Goal: Register for event/course

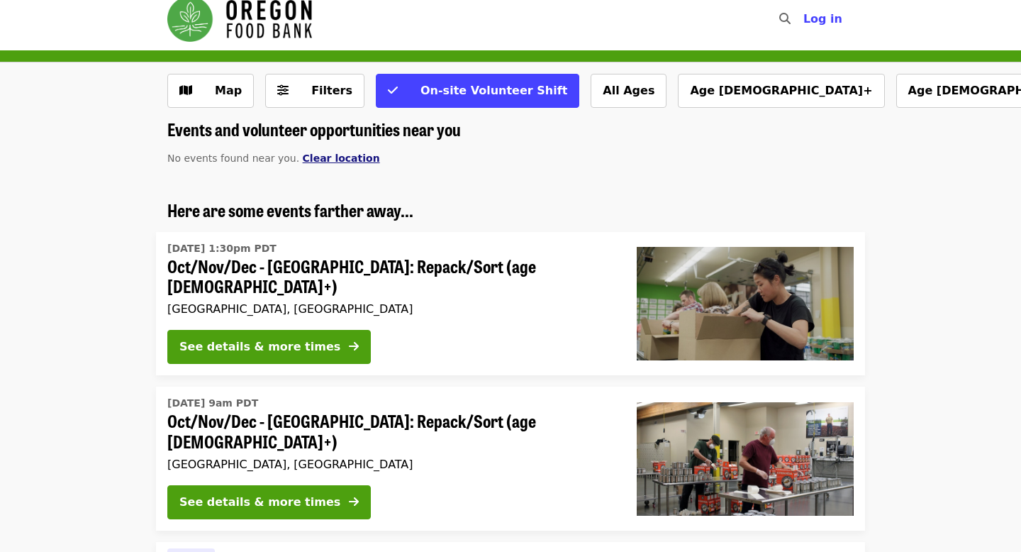
scroll to position [4, 0]
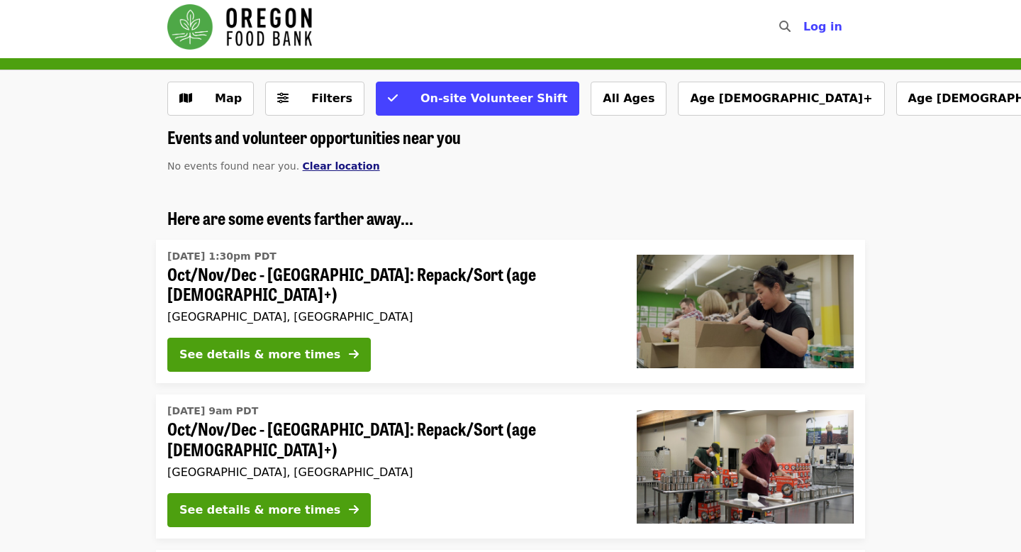
click at [313, 162] on span "Clear location" at bounding box center [341, 165] width 77 height 11
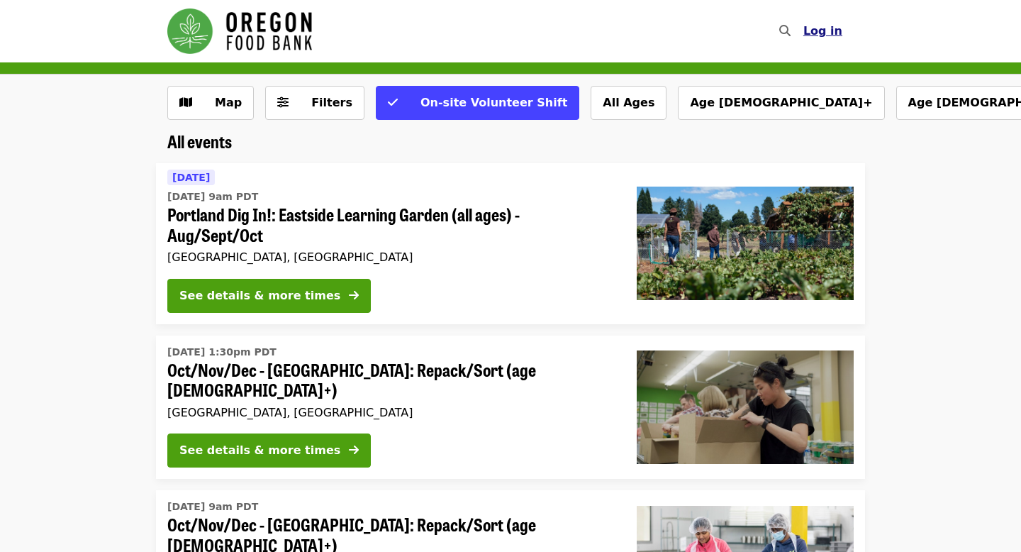
click at [844, 43] on button "Log in" at bounding box center [823, 31] width 62 height 28
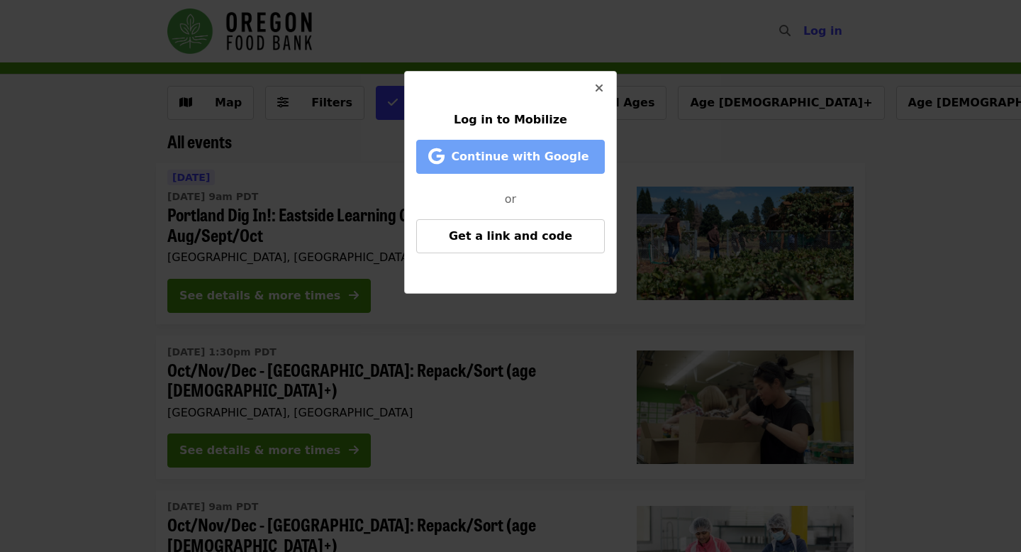
click at [555, 144] on button "Continue with Google" at bounding box center [510, 157] width 189 height 34
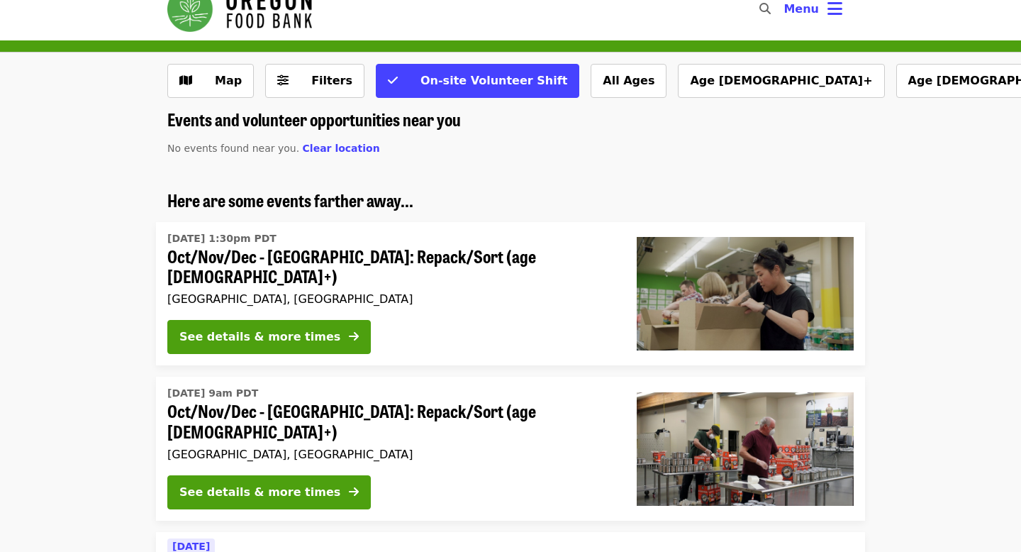
scroll to position [25, 0]
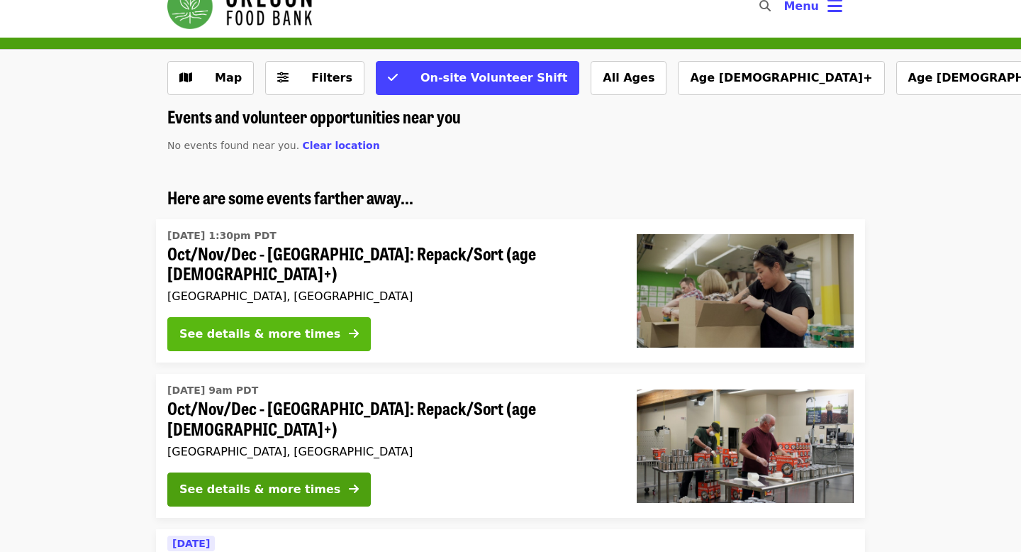
click at [313, 324] on button "See details & more times" at bounding box center [269, 334] width 204 height 34
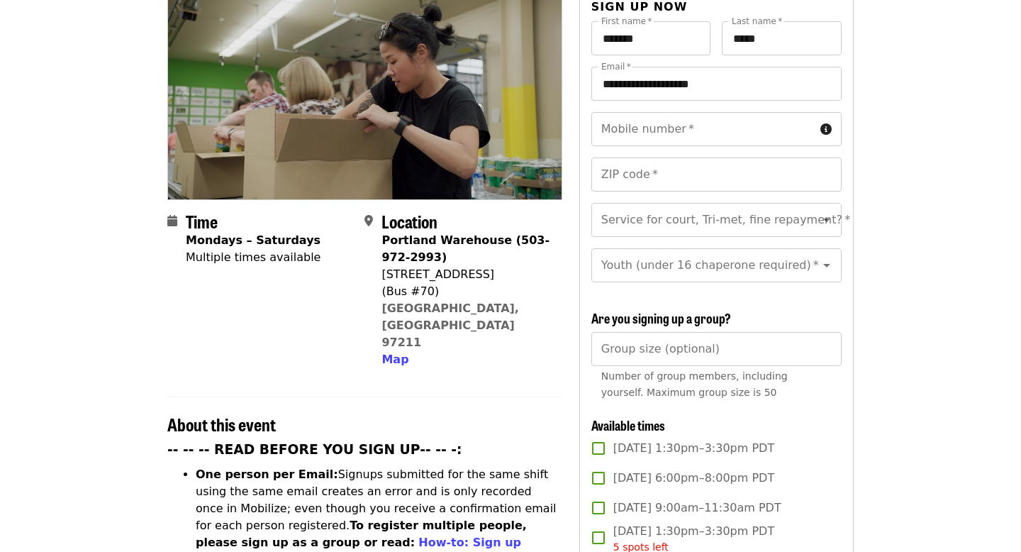
scroll to position [283, 0]
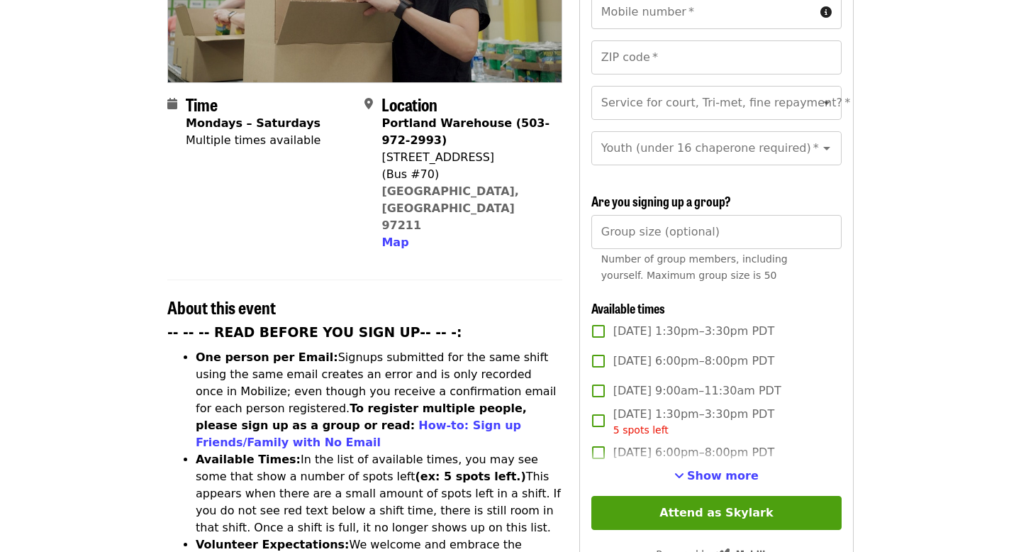
click at [717, 440] on label "Thu, Oct 2, 6:00pm–8:00pm PDT" at bounding box center [707, 453] width 247 height 30
click at [715, 444] on span "Thu, Oct 2, 6:00pm–8:00pm PDT" at bounding box center [693, 452] width 161 height 17
click at [716, 469] on span "Show more" at bounding box center [723, 475] width 72 height 13
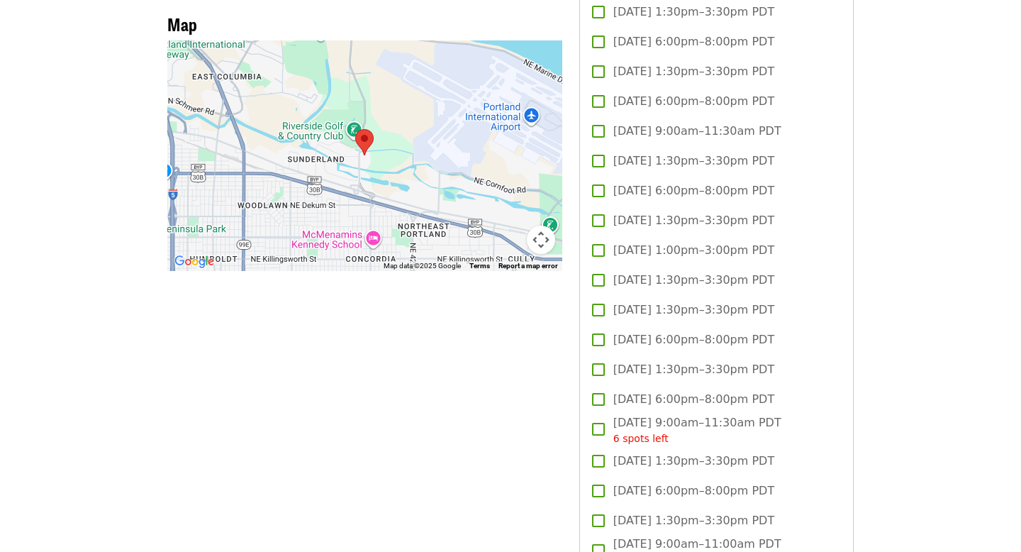
scroll to position [1260, 0]
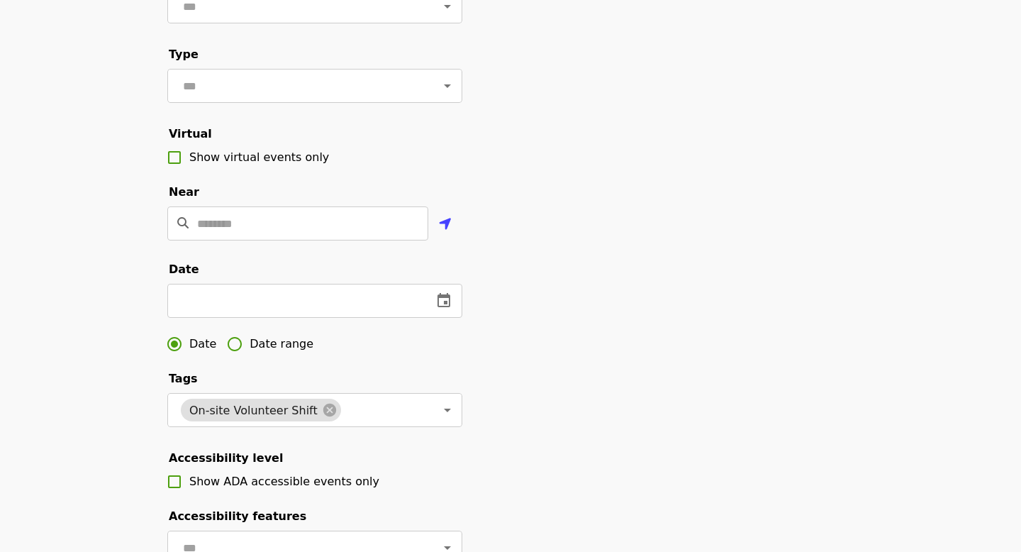
scroll to position [184, 0]
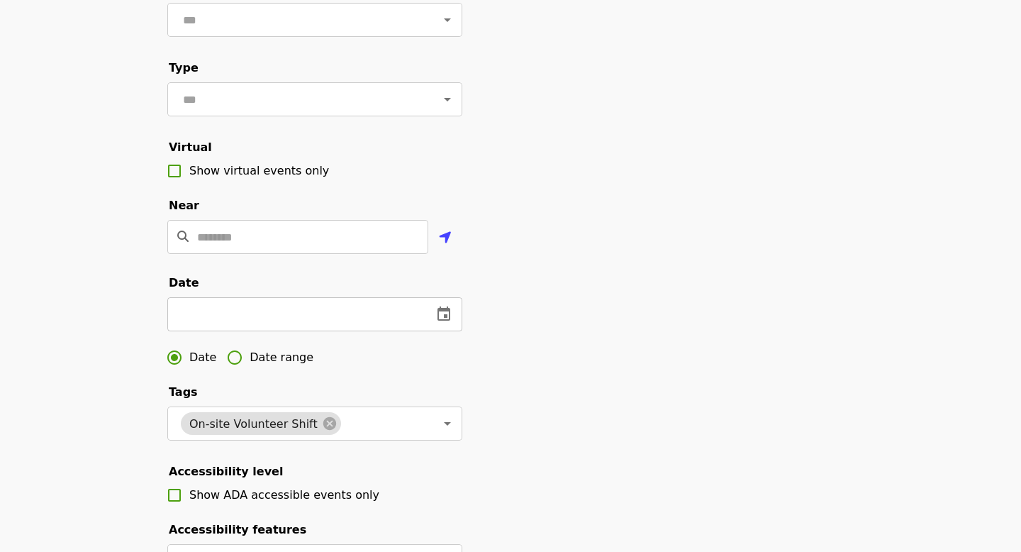
click at [447, 319] on icon "change date" at bounding box center [444, 313] width 13 height 14
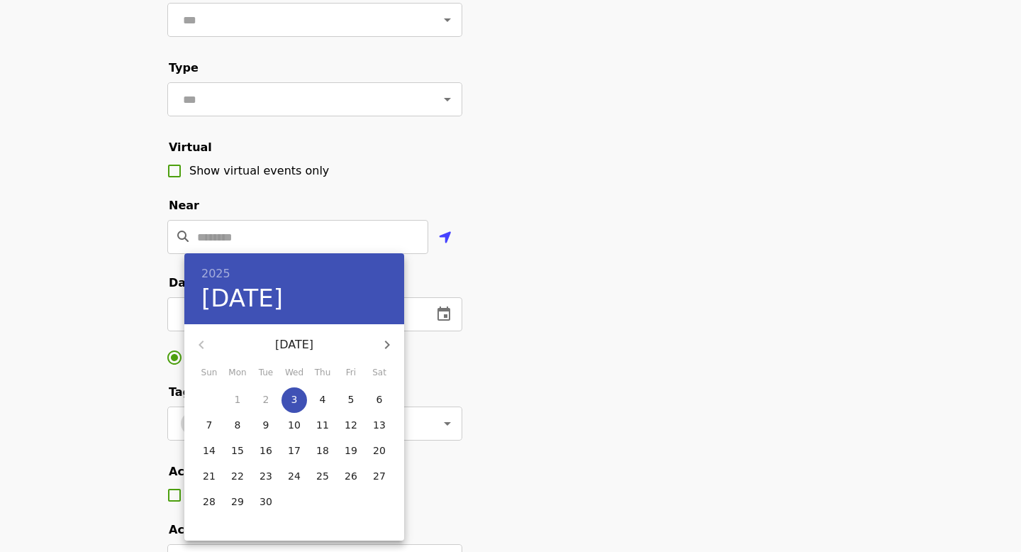
click at [462, 278] on div at bounding box center [510, 276] width 1021 height 552
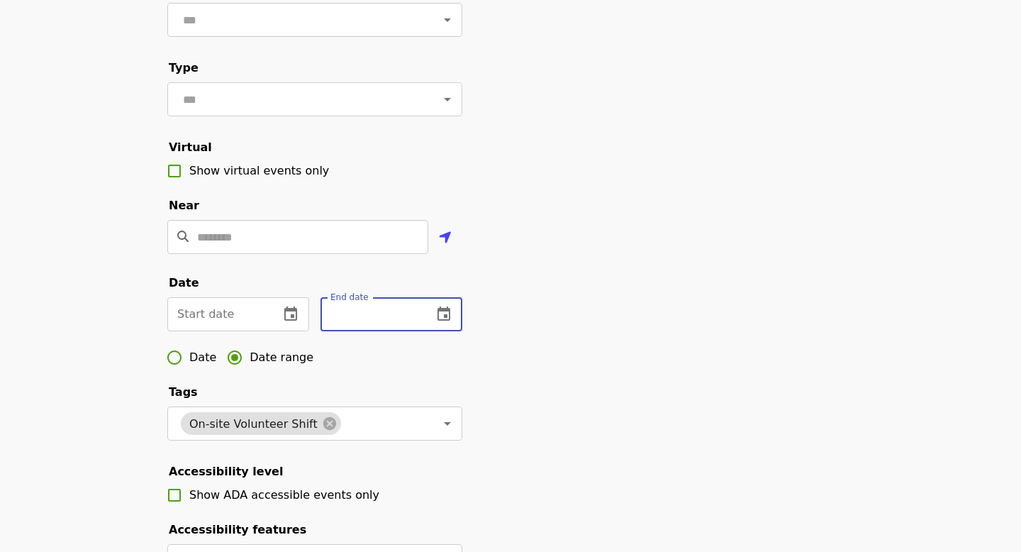
click at [391, 306] on input "text" at bounding box center [371, 314] width 101 height 34
click at [441, 309] on icon "change date" at bounding box center [444, 313] width 13 height 14
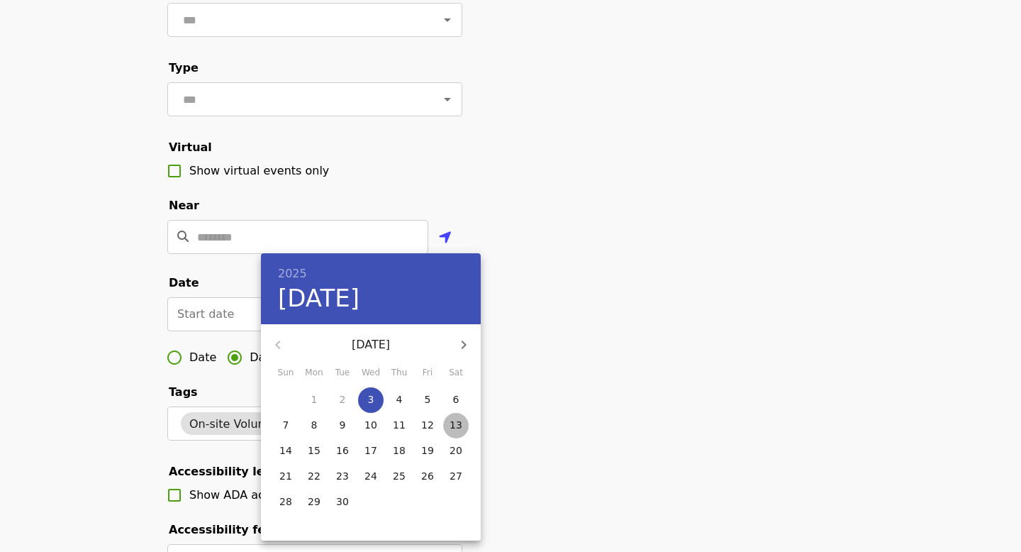
click at [443, 421] on span "13" at bounding box center [456, 425] width 26 height 14
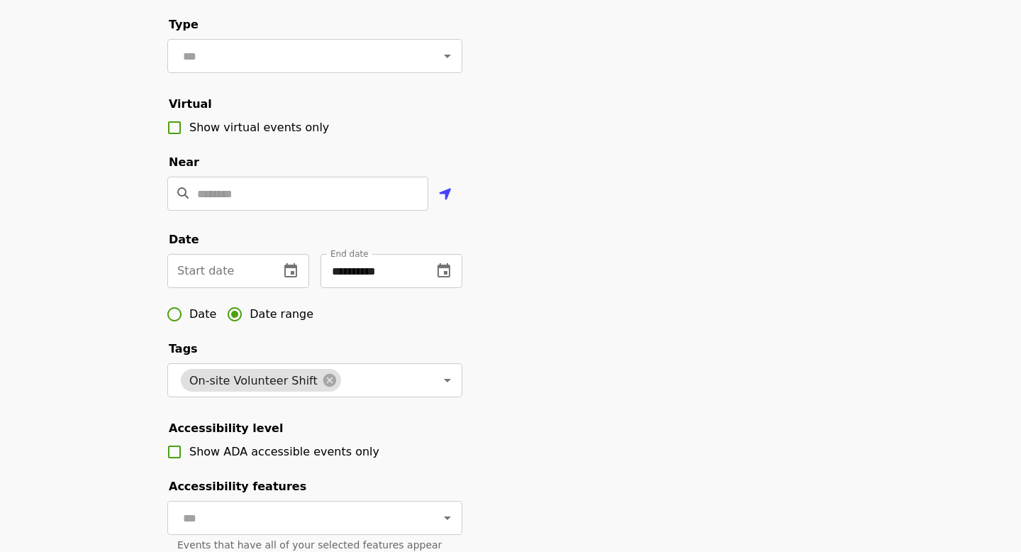
scroll to position [223, 0]
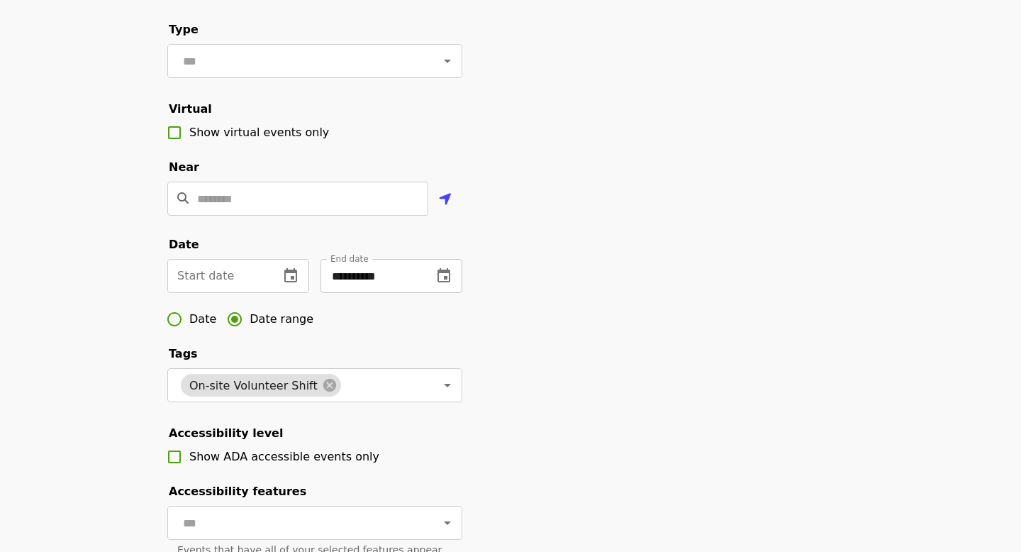
drag, startPoint x: 442, startPoint y: 252, endPoint x: 442, endPoint y: 261, distance: 9.2
click at [442, 345] on fieldset "**********" at bounding box center [314, 379] width 295 height 68
click at [442, 261] on button "change date" at bounding box center [444, 276] width 34 height 34
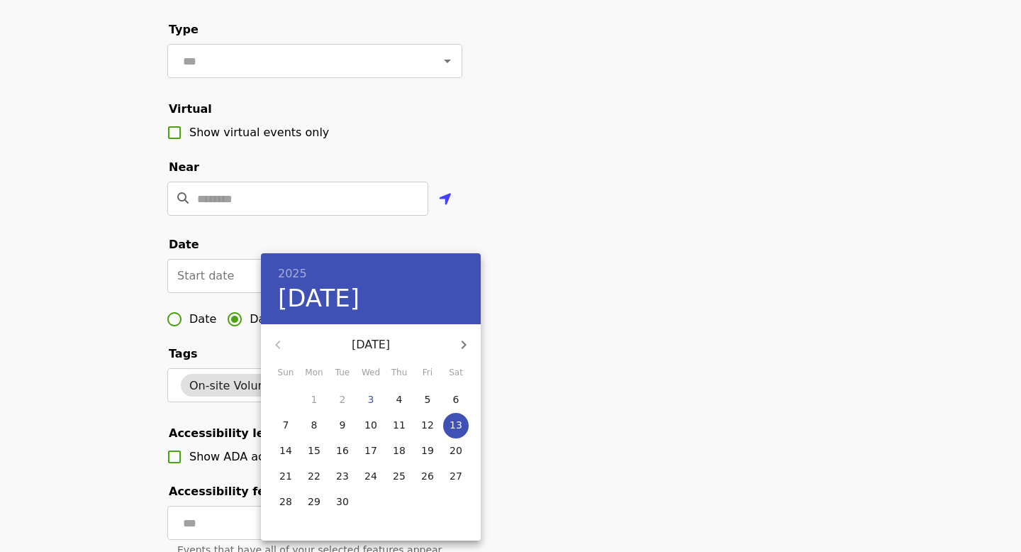
click at [431, 435] on button "12" at bounding box center [428, 426] width 26 height 26
type input "**********"
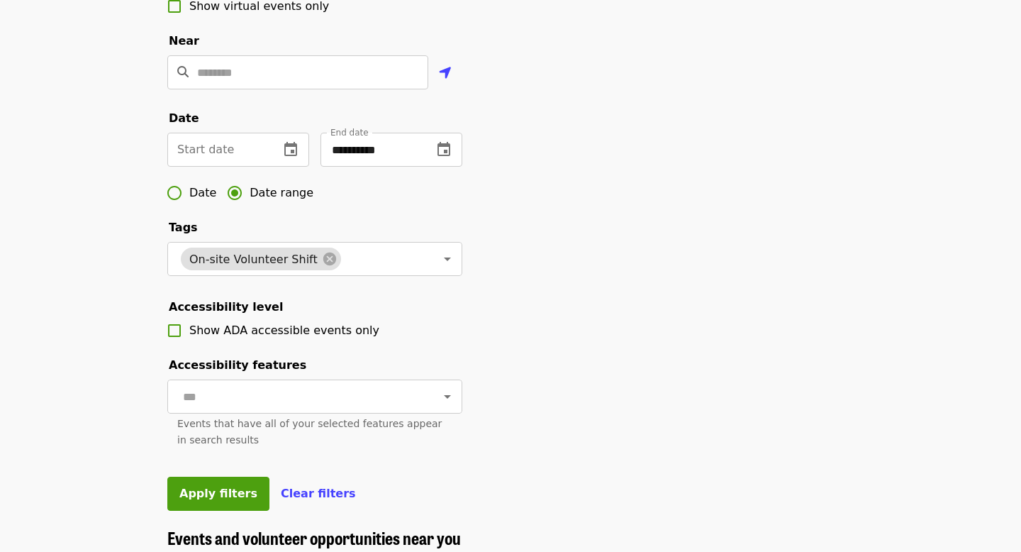
scroll to position [352, 0]
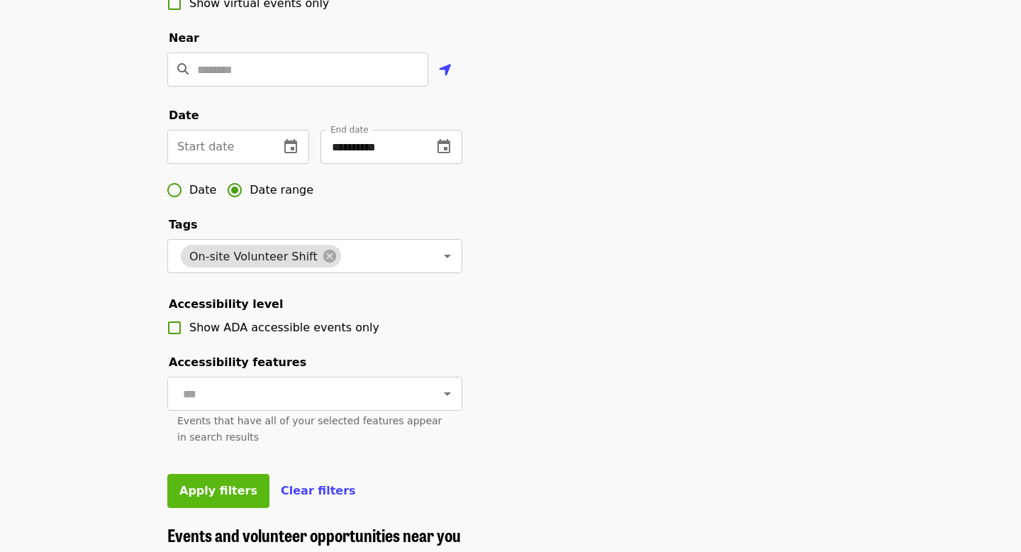
click at [223, 481] on button "Apply filters" at bounding box center [218, 491] width 102 height 34
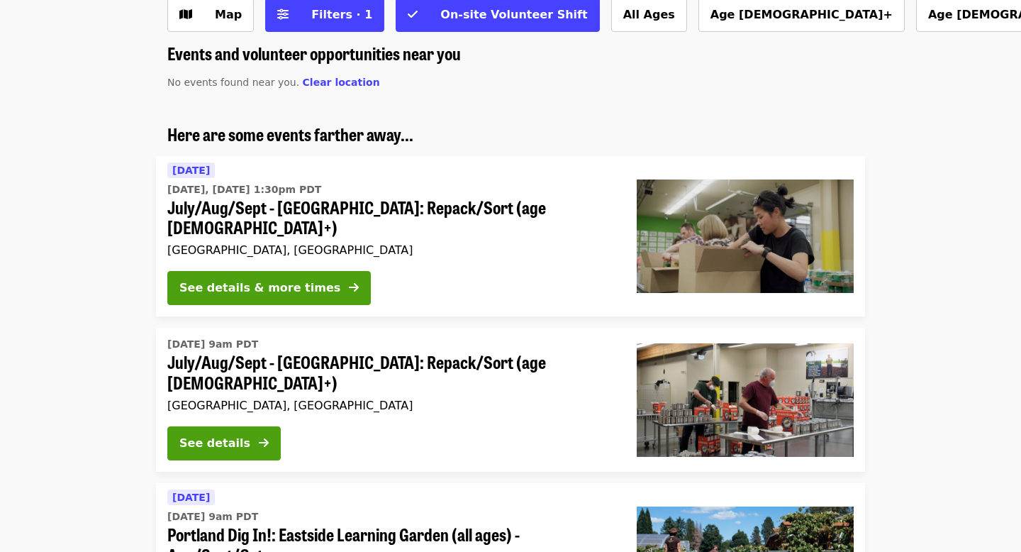
scroll to position [89, 0]
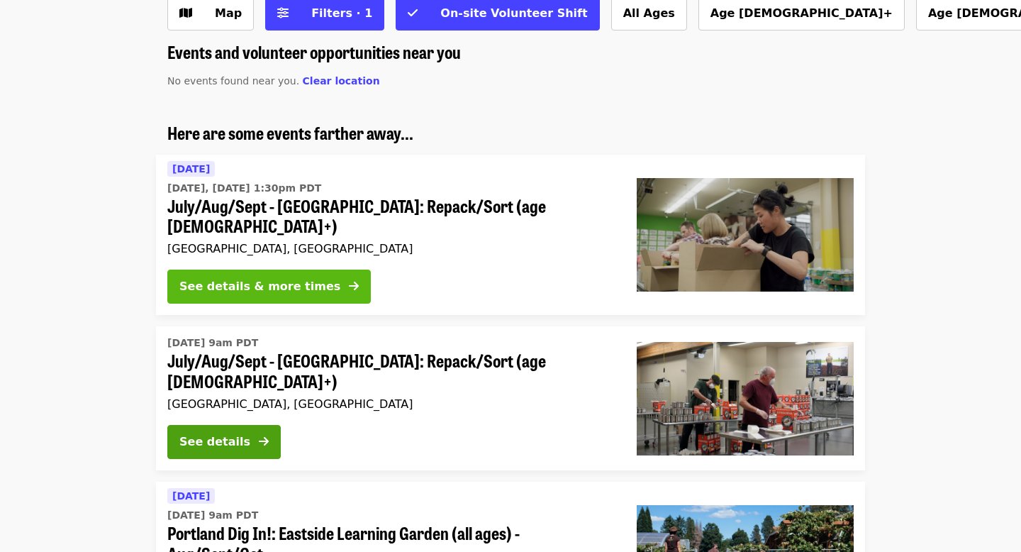
click at [311, 278] on div "See details & more times" at bounding box center [259, 286] width 161 height 17
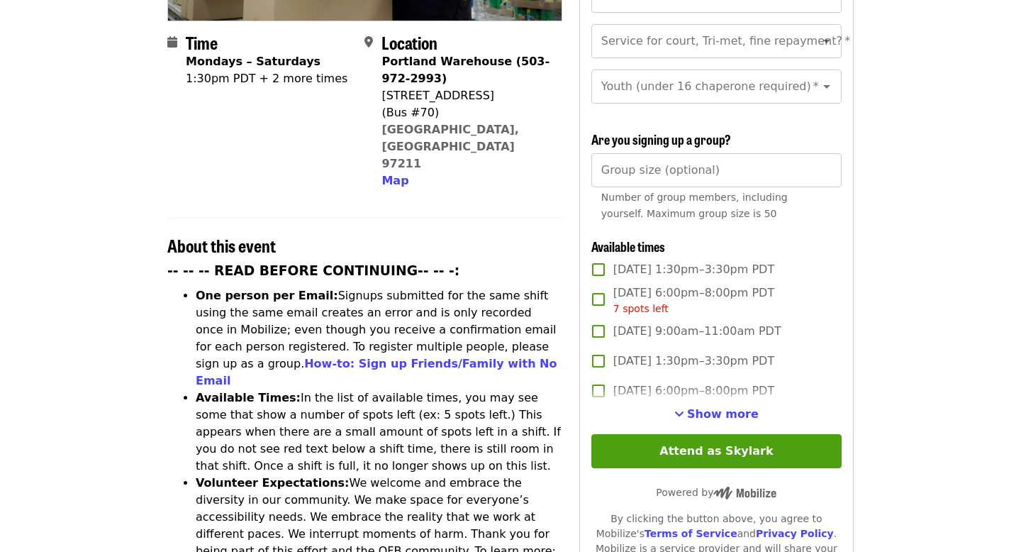
scroll to position [389, 0]
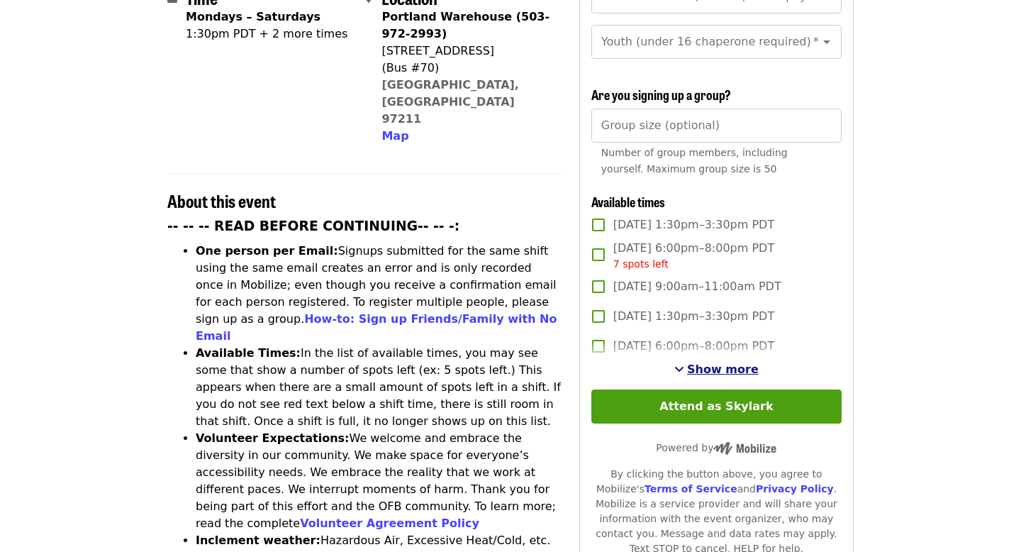
click at [709, 362] on span "Show more" at bounding box center [723, 368] width 72 height 13
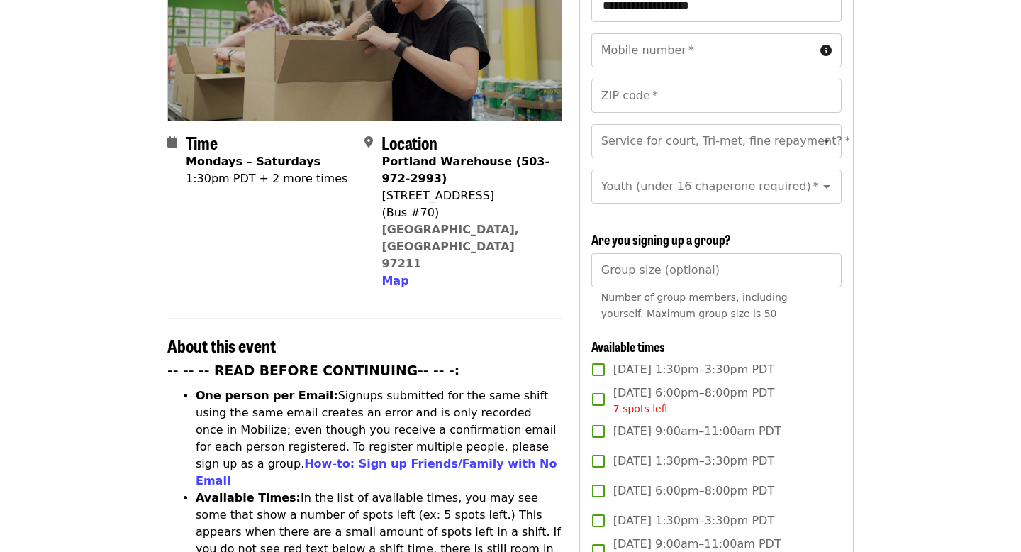
scroll to position [11, 0]
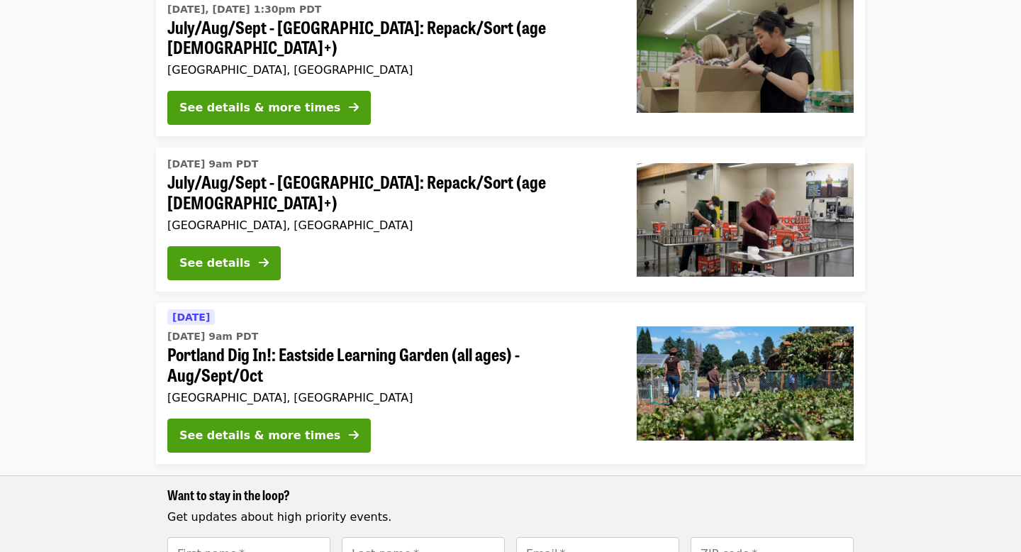
scroll to position [269, 0]
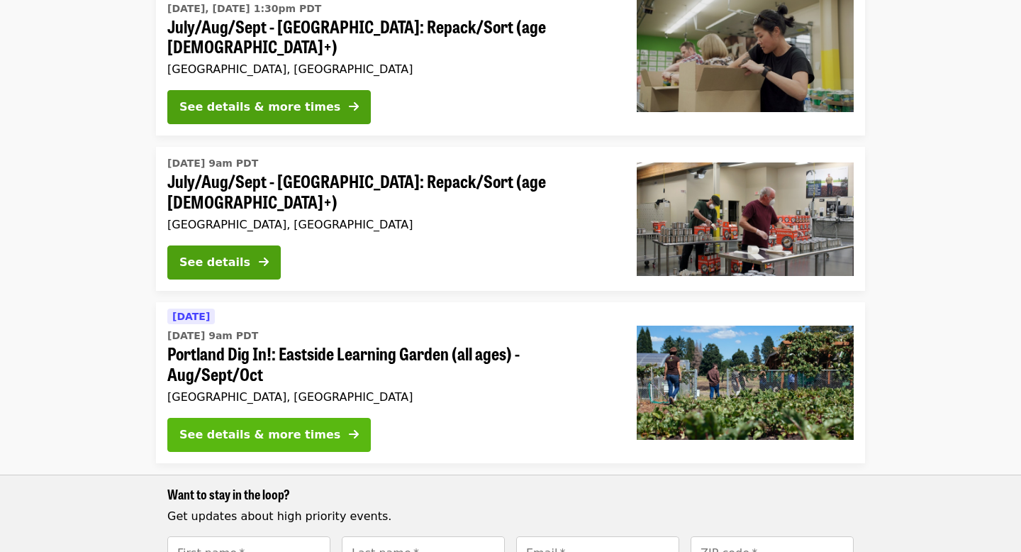
click at [270, 418] on button "See details & more times" at bounding box center [269, 435] width 204 height 34
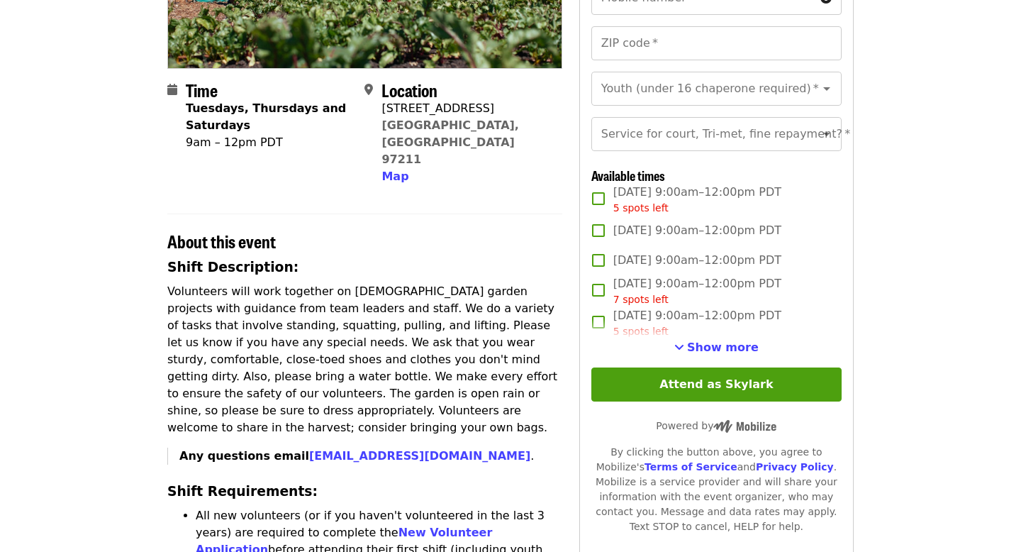
scroll to position [274, 0]
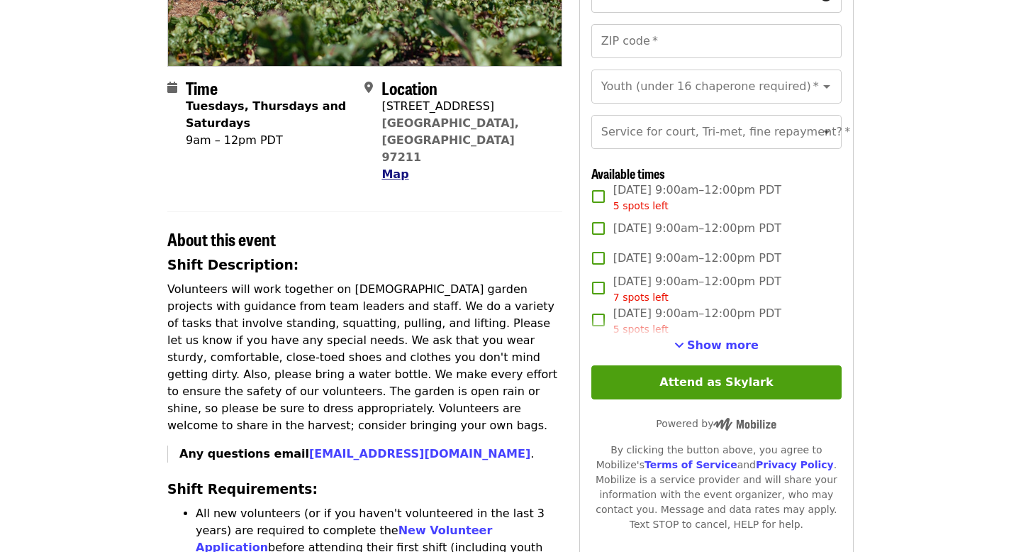
click at [399, 167] on span "Map" at bounding box center [395, 173] width 27 height 13
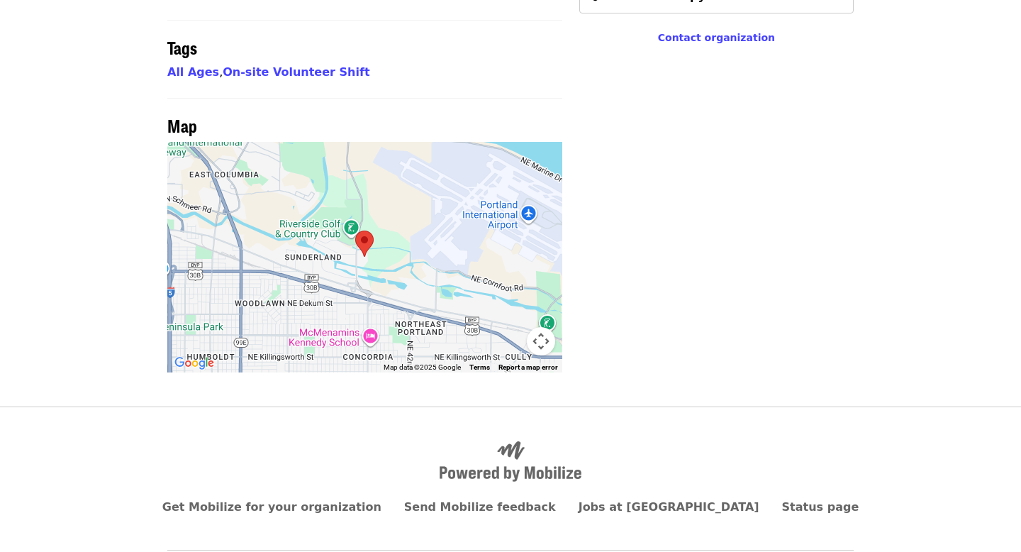
scroll to position [1024, 0]
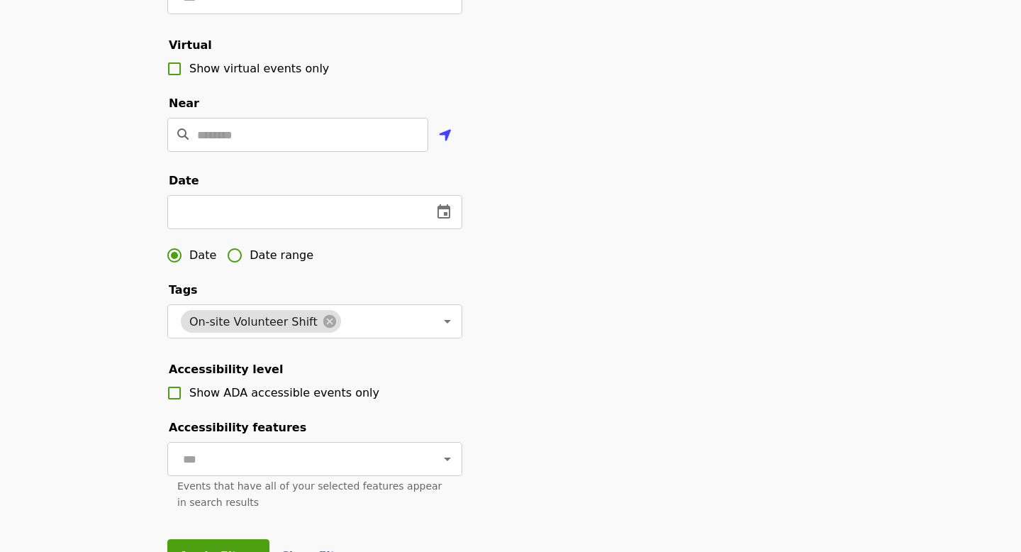
scroll to position [287, 0]
click at [299, 137] on input "Location" at bounding box center [312, 134] width 231 height 34
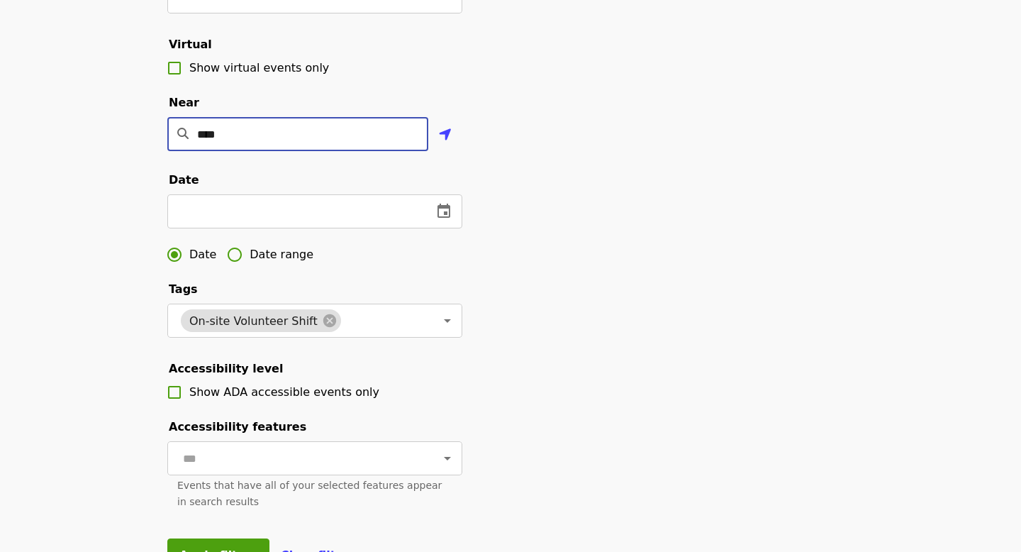
type input "*****"
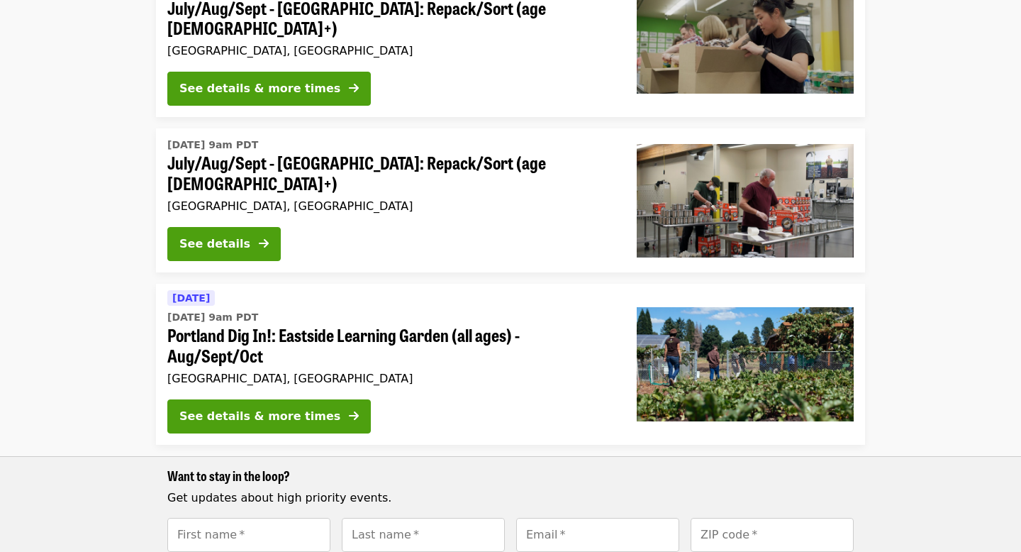
scroll to position [0, 0]
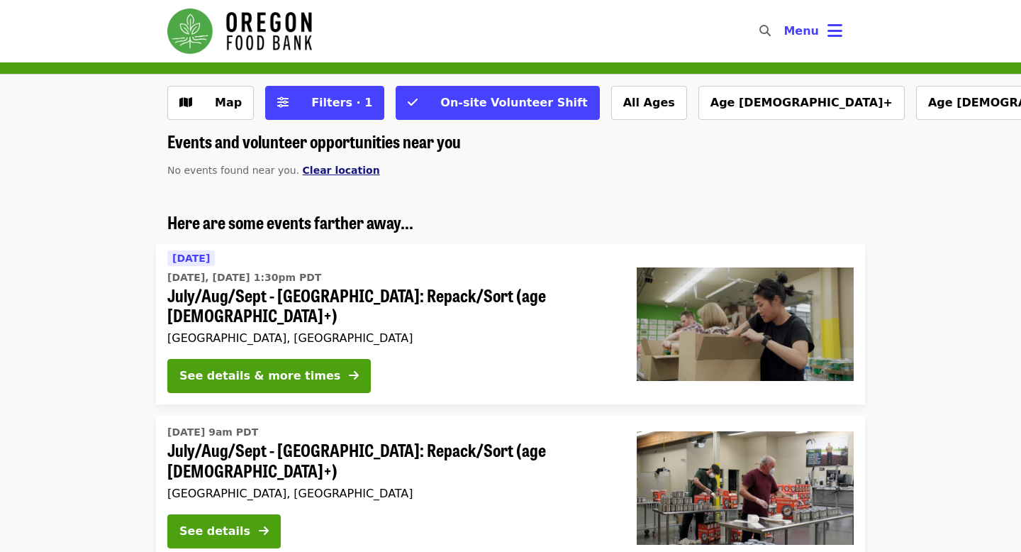
click at [351, 173] on span "Clear location" at bounding box center [341, 170] width 77 height 11
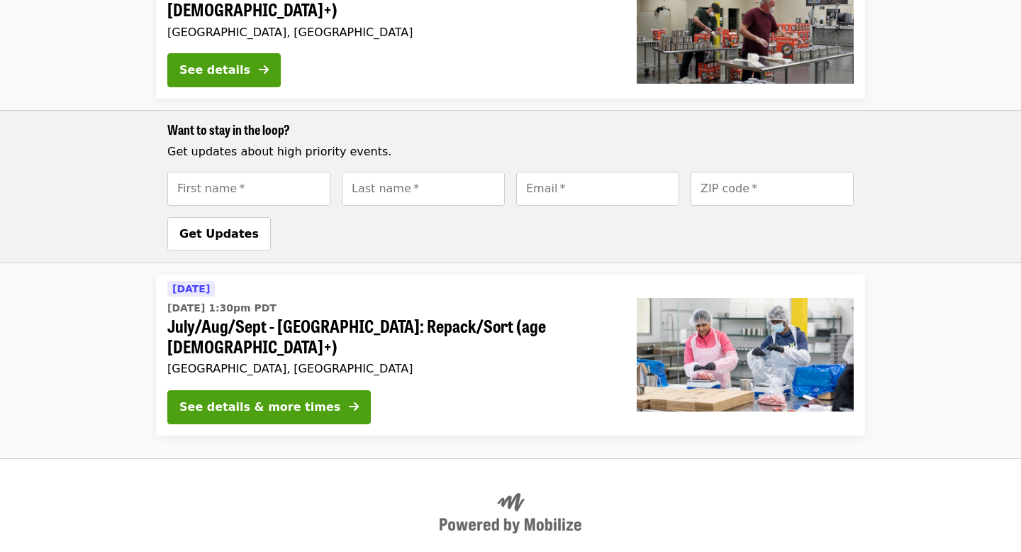
scroll to position [592, 0]
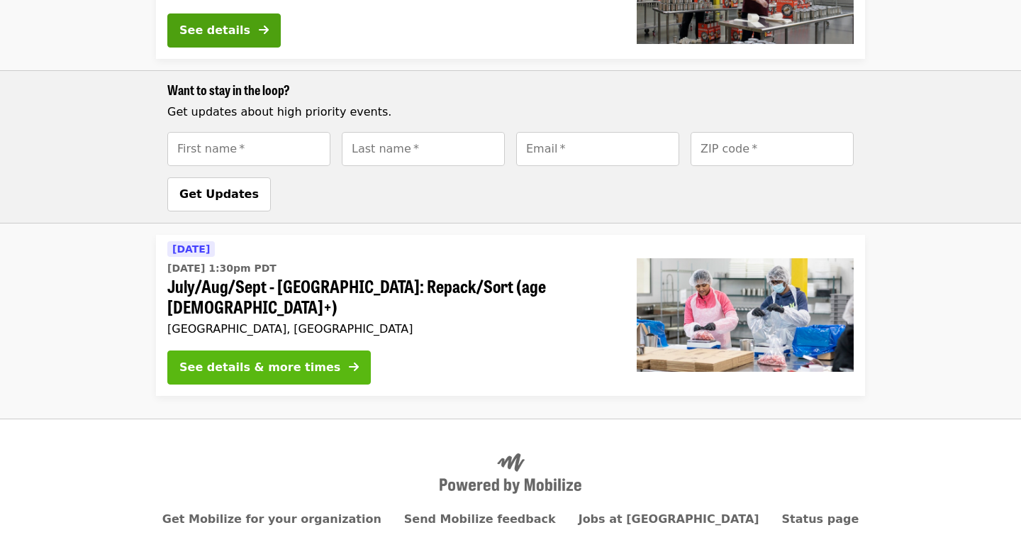
click at [287, 350] on button "See details & more times" at bounding box center [269, 367] width 204 height 34
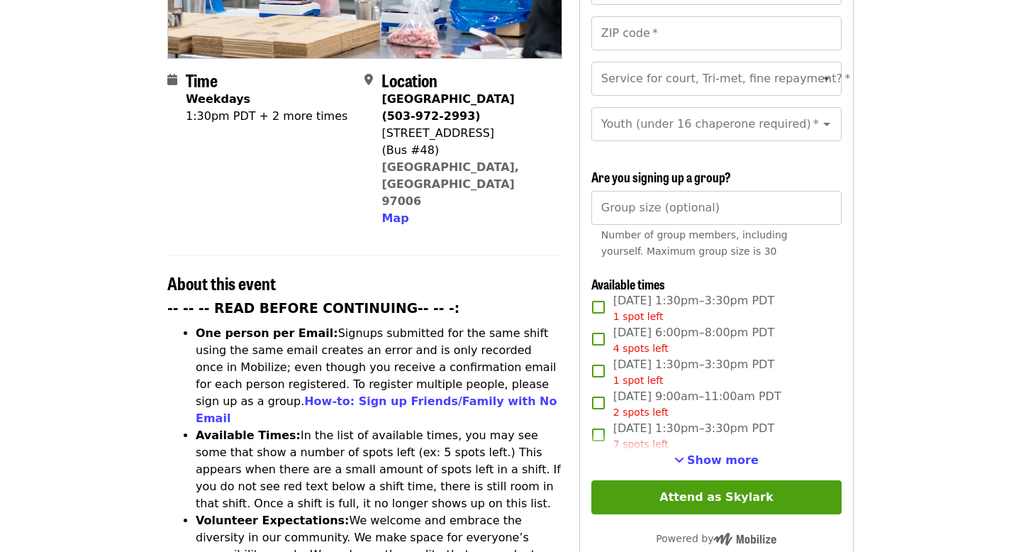
scroll to position [309, 0]
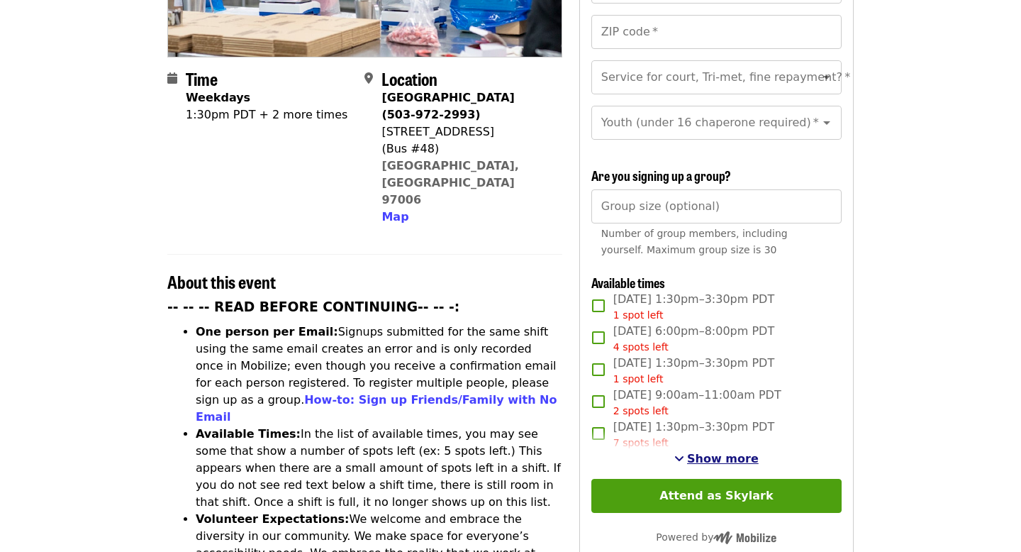
click at [739, 452] on span "Show more" at bounding box center [723, 458] width 72 height 13
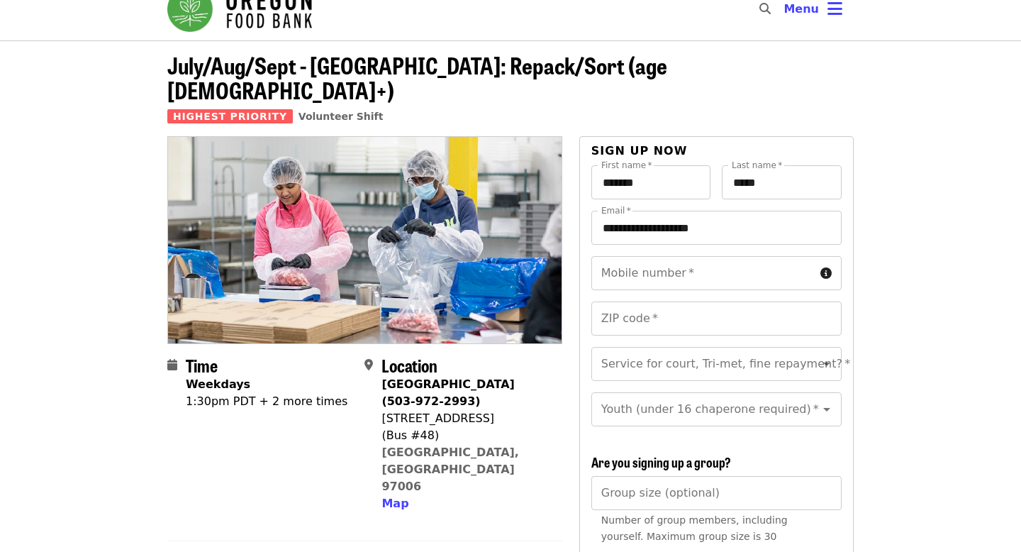
scroll to position [21, 0]
